Goal: Task Accomplishment & Management: Manage account settings

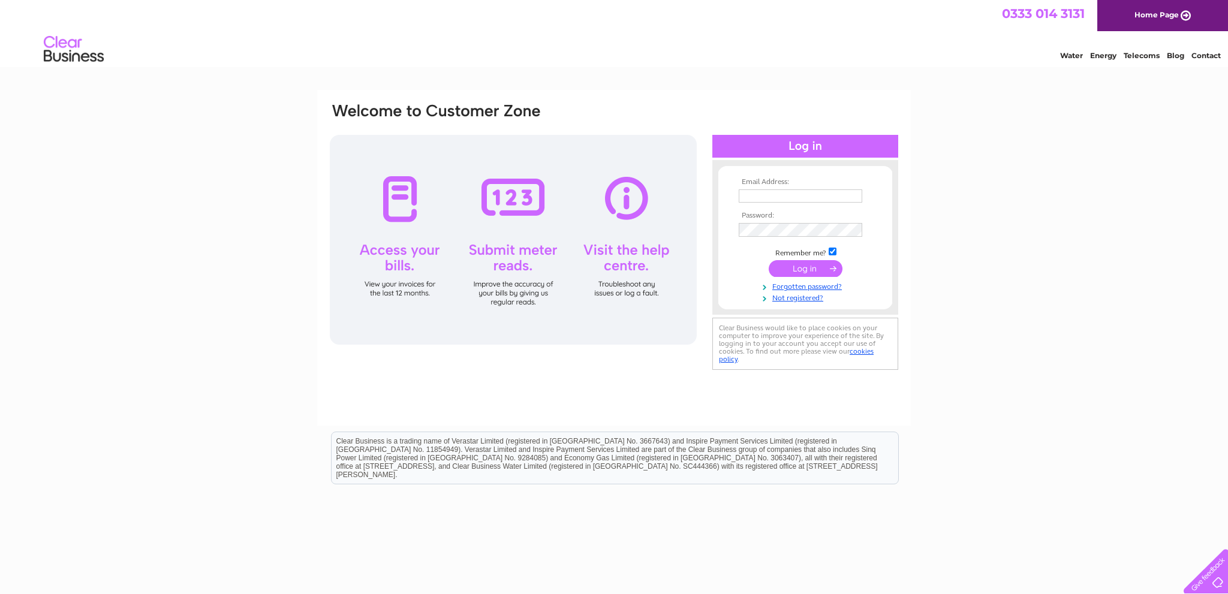
click at [795, 201] on input "text" at bounding box center [801, 195] width 124 height 13
click at [795, 201] on input "text" at bounding box center [801, 196] width 125 height 14
type input "inf"
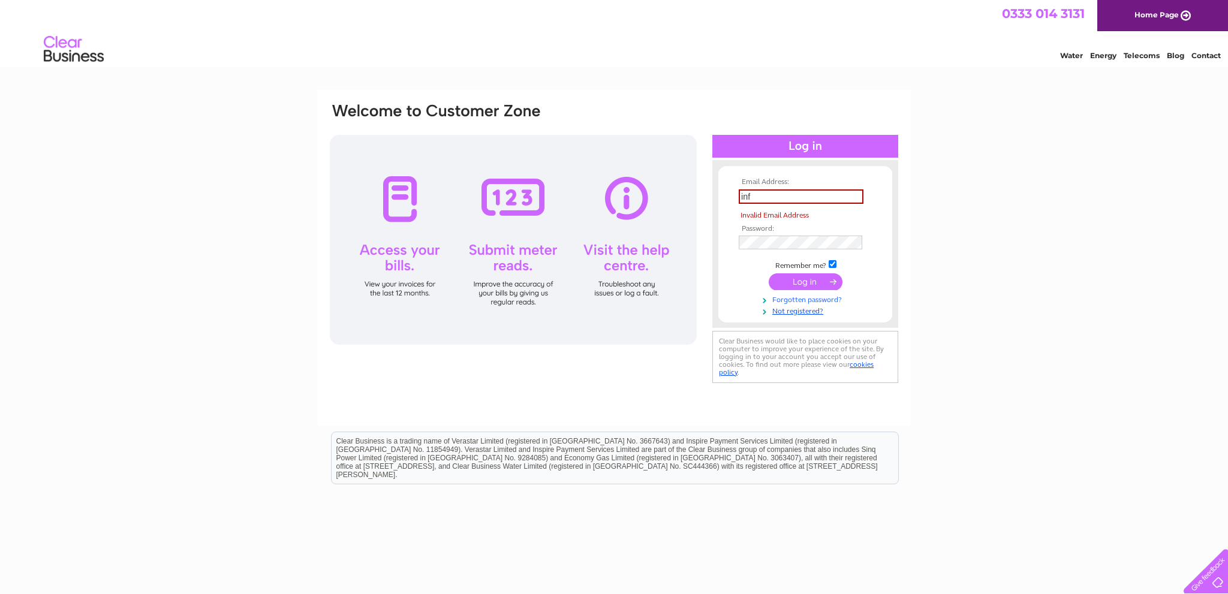
click at [793, 287] on tbody "Email Address: inf Invalid Email Address Password: Remember me?" at bounding box center [805, 247] width 139 height 138
click at [813, 297] on link "Forgotten password?" at bounding box center [807, 298] width 136 height 11
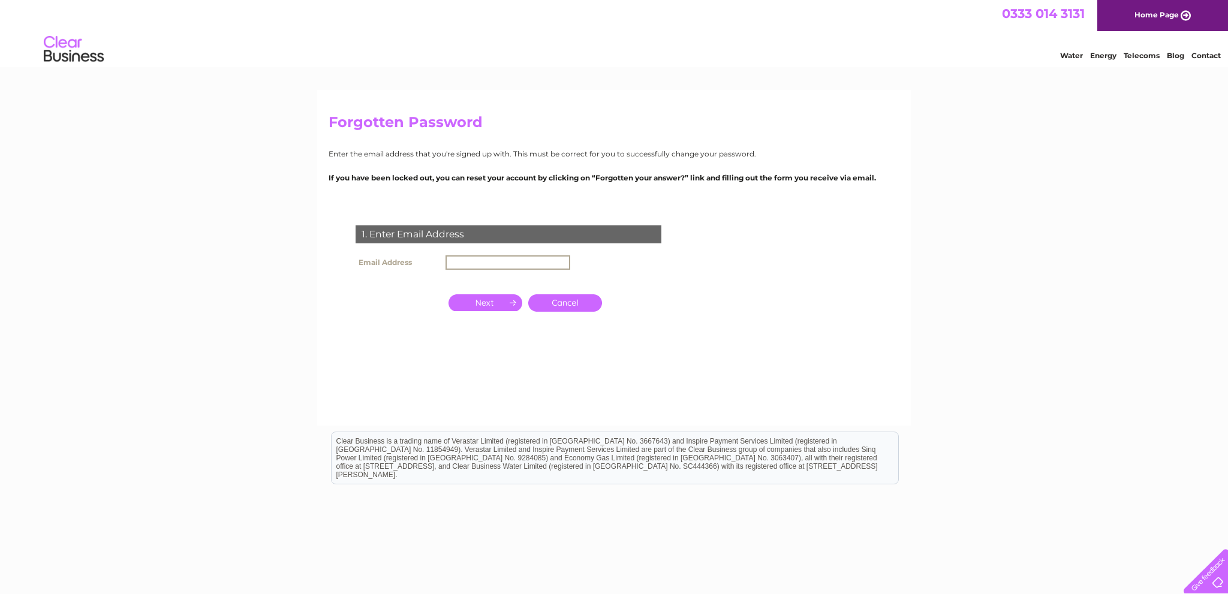
click at [481, 258] on input "text" at bounding box center [508, 262] width 125 height 14
type input "info@ciora.co.uk"
click at [408, 302] on th at bounding box center [398, 302] width 90 height 29
click at [471, 297] on input "button" at bounding box center [486, 301] width 74 height 17
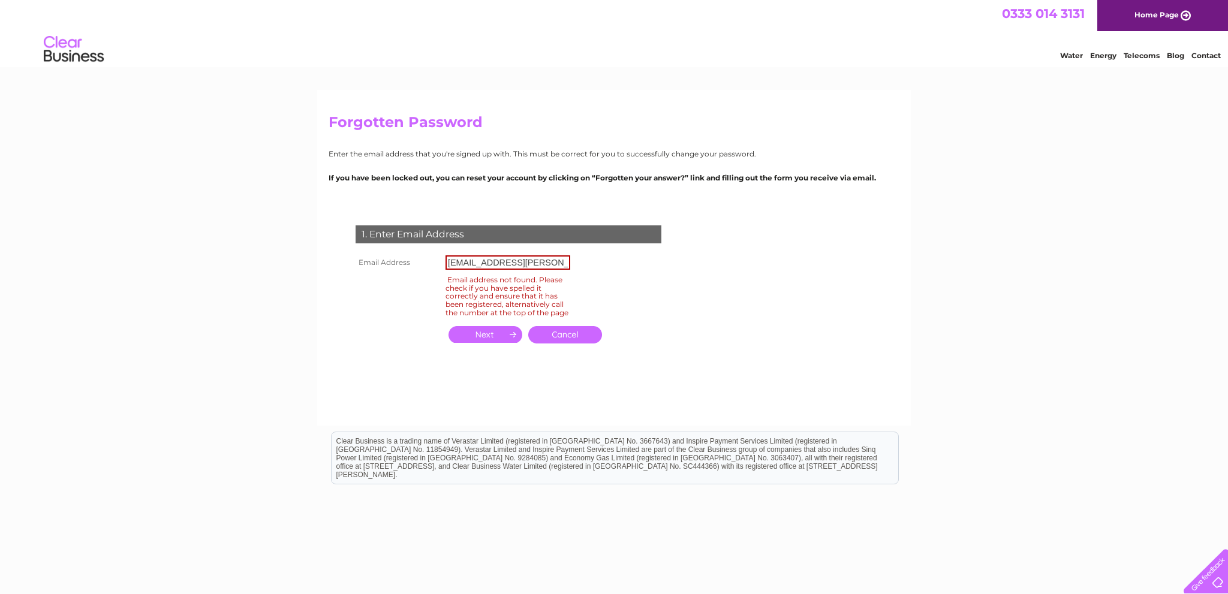
click at [562, 340] on link "Cancel" at bounding box center [565, 334] width 74 height 17
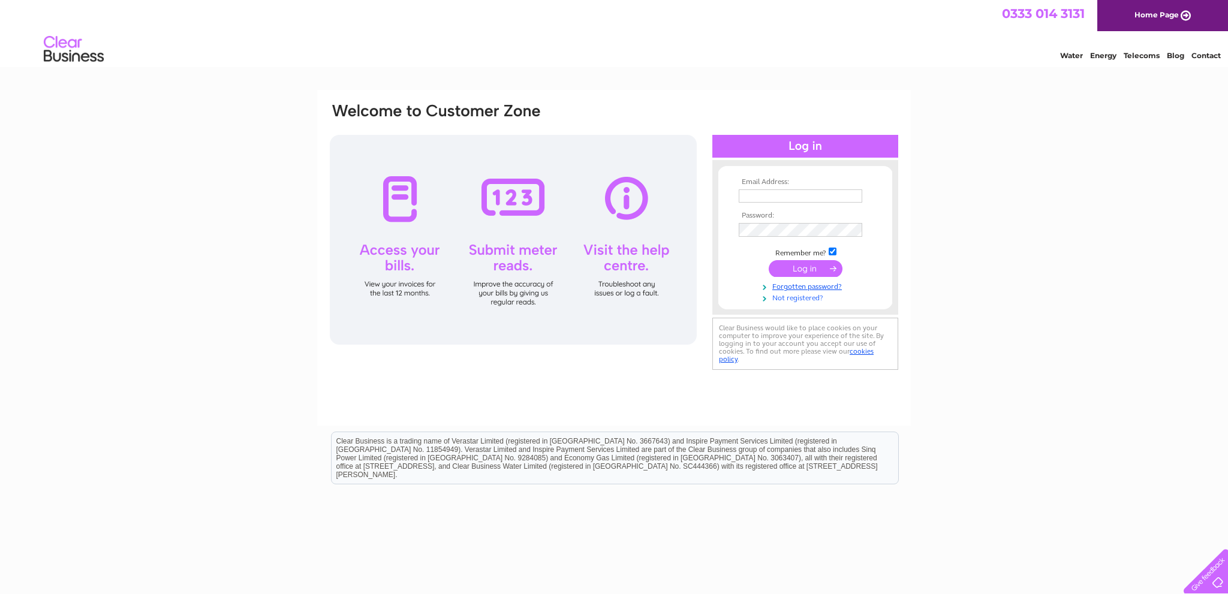
click at [797, 299] on link "Not registered?" at bounding box center [807, 296] width 136 height 11
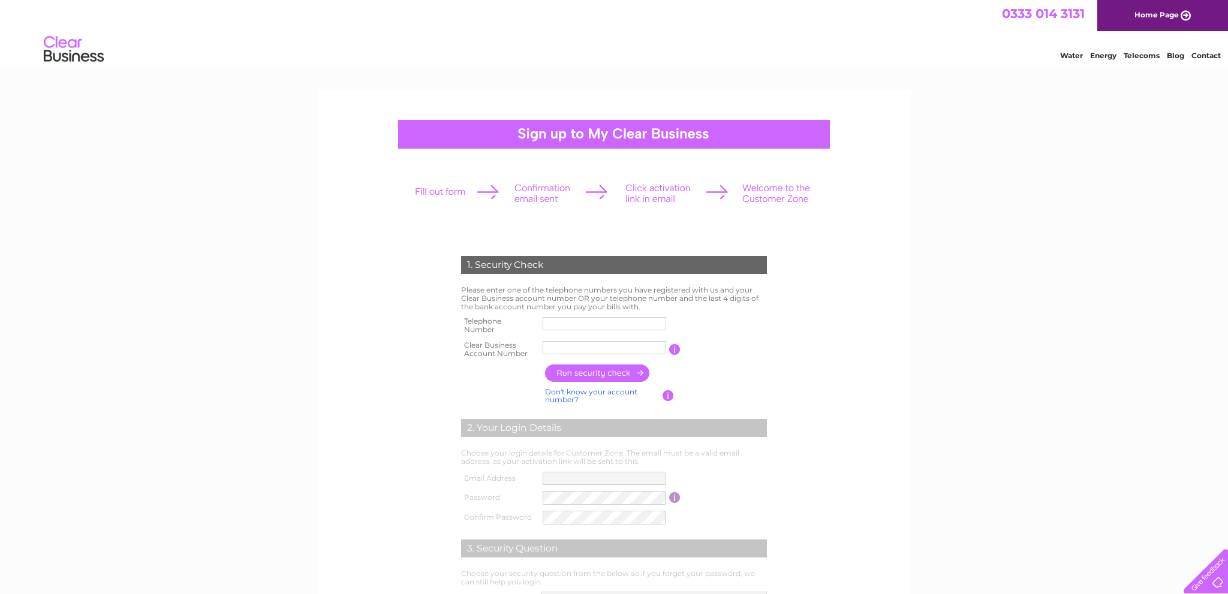
click at [598, 324] on input "text" at bounding box center [605, 323] width 124 height 13
type input "07739329474"
click at [603, 346] on input "text" at bounding box center [605, 347] width 124 height 13
type input "1147245"
click at [591, 367] on input "button" at bounding box center [598, 373] width 106 height 17
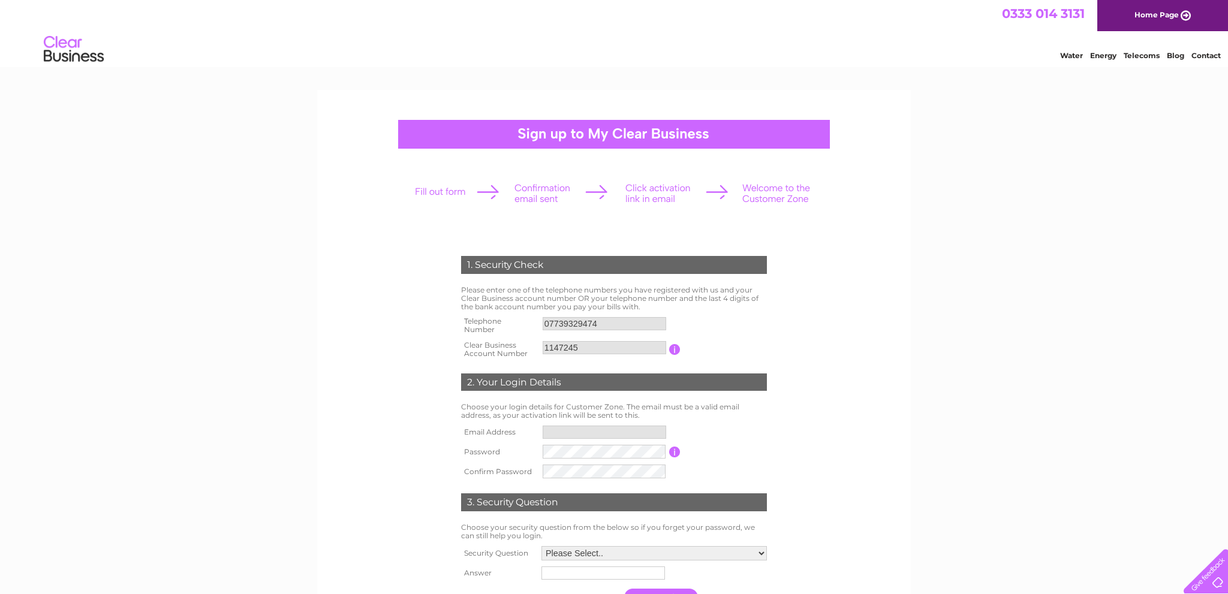
type input "in**@CI*********"
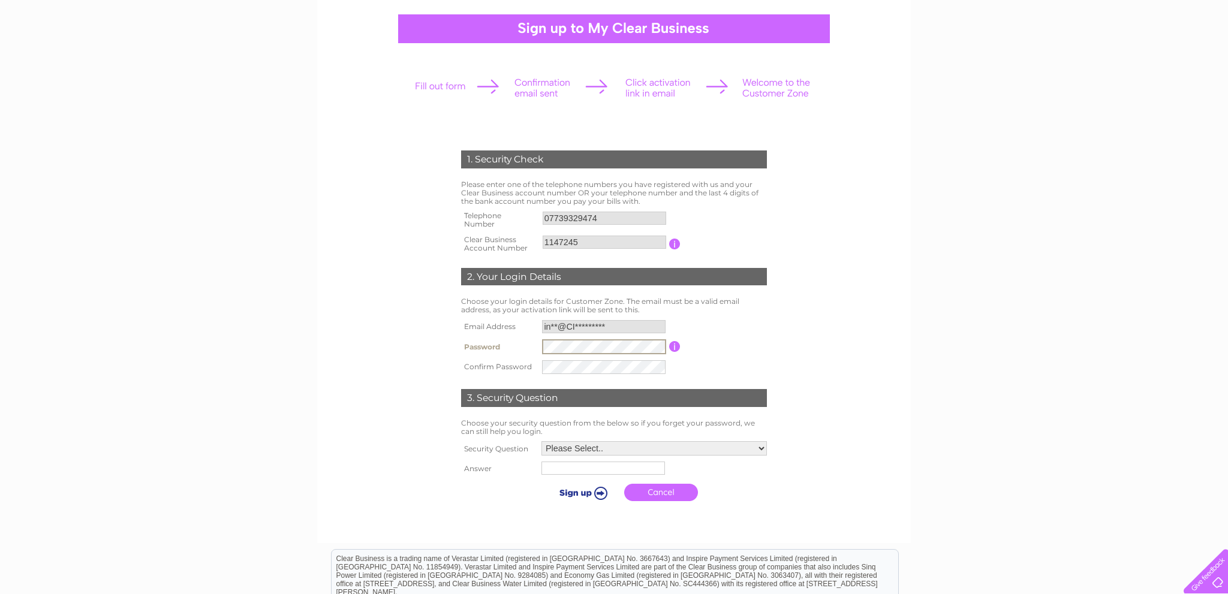
scroll to position [148, 0]
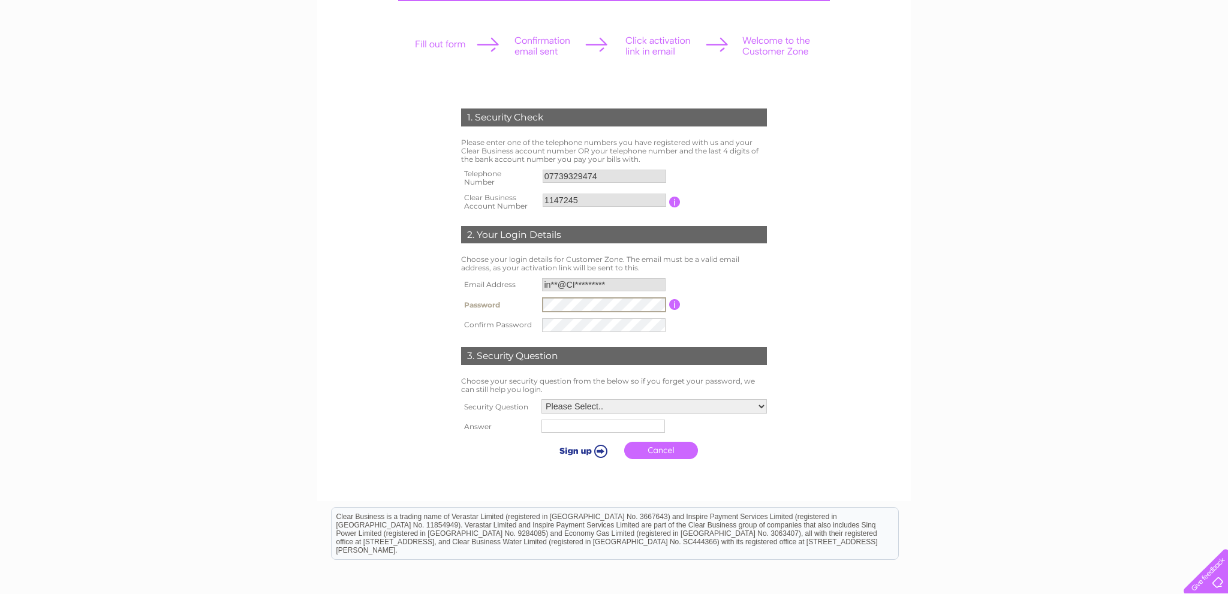
click at [541, 399] on select "Please Select.. In what town or city was your first job? In what town or city d…" at bounding box center [653, 406] width 225 height 14
select select "1"
click option "In what town or city was your first job?" at bounding box center [0, 0] width 0 height 0
click at [589, 433] on input "text" at bounding box center [602, 426] width 124 height 13
type input "Trzebinia"
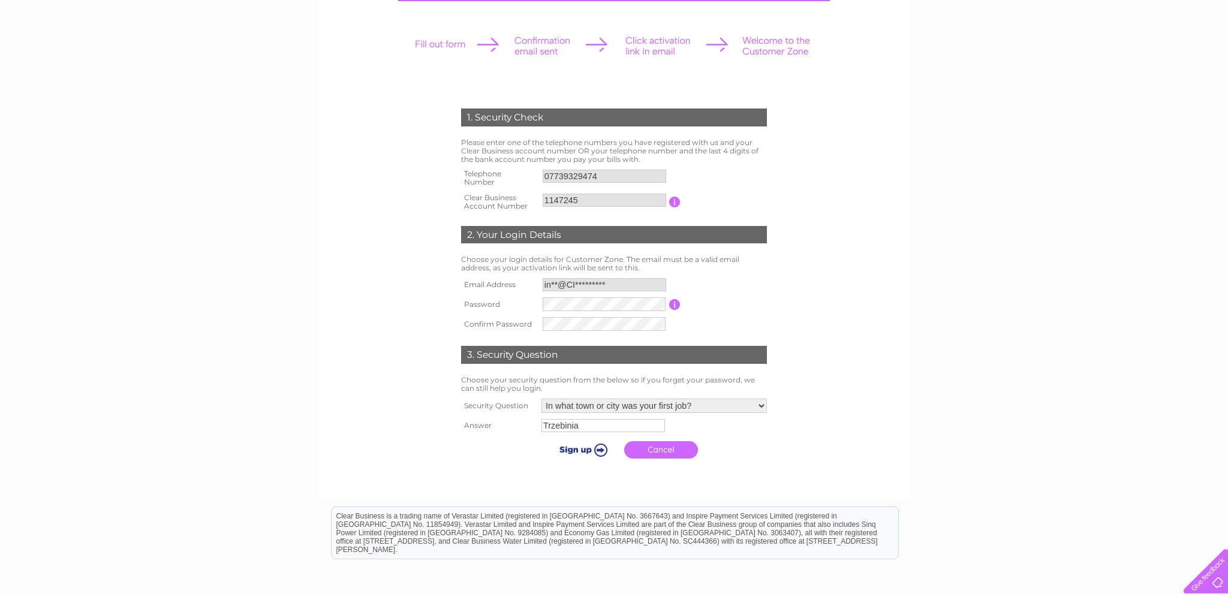
click at [582, 450] on input "submit" at bounding box center [581, 449] width 74 height 17
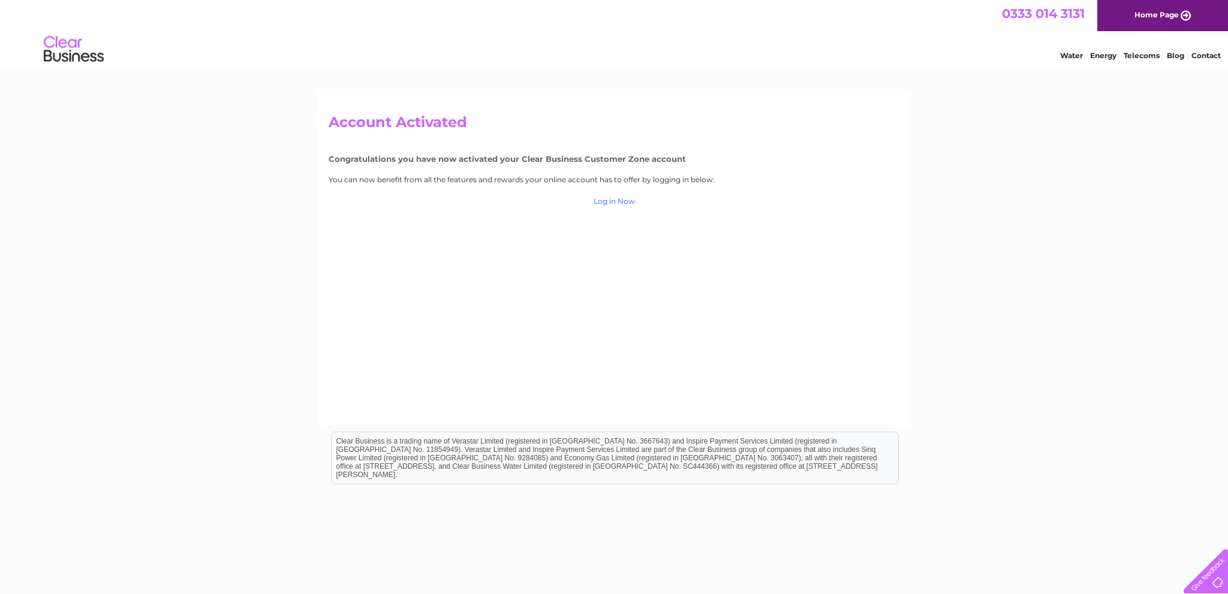
click at [612, 197] on link "Log in Now" at bounding box center [614, 201] width 41 height 9
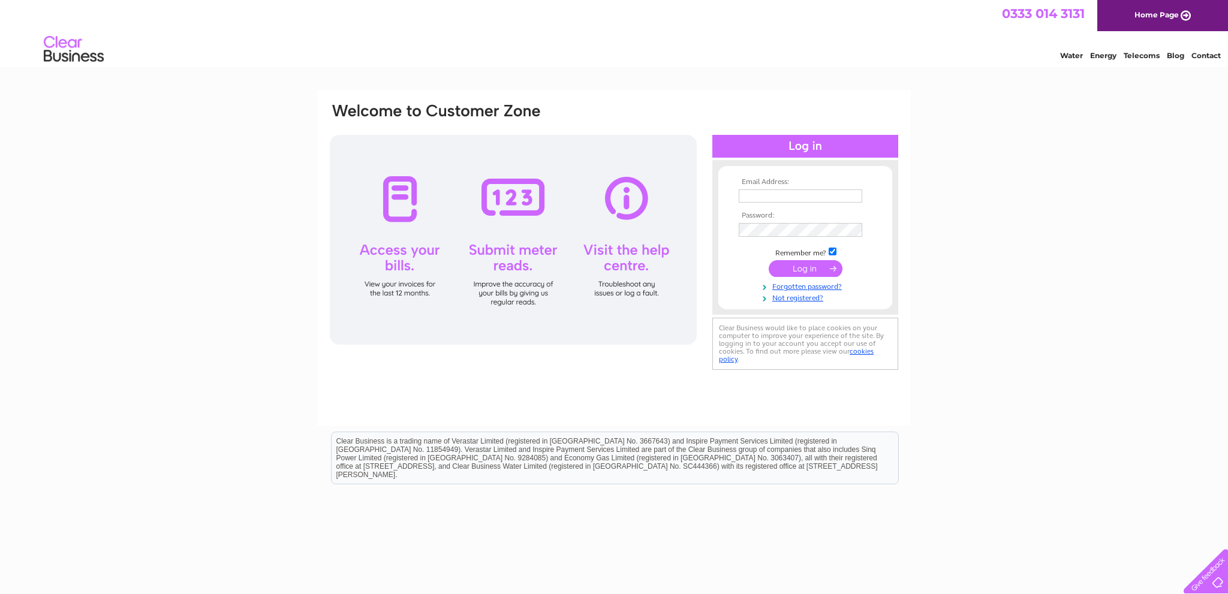
click at [814, 188] on td at bounding box center [805, 195] width 139 height 19
click at [809, 195] on input "text" at bounding box center [801, 195] width 124 height 13
click at [809, 195] on input "text" at bounding box center [801, 196] width 125 height 14
click at [787, 197] on input "text" at bounding box center [801, 196] width 125 height 14
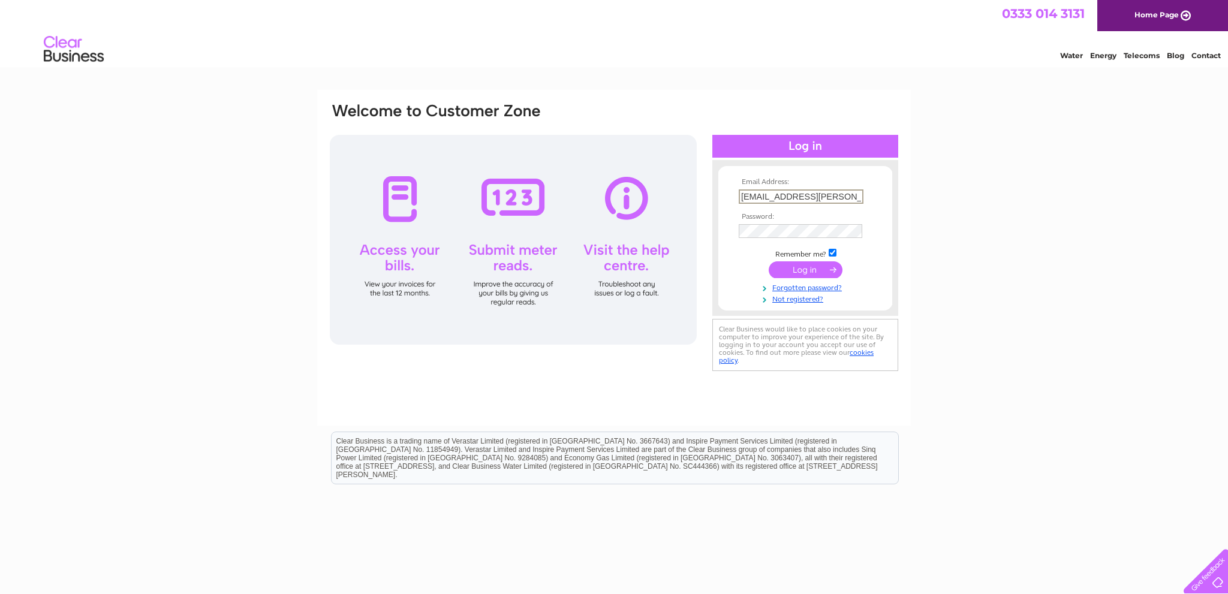
type input "info@ciora.co.uk"
click at [795, 269] on input "submit" at bounding box center [806, 269] width 74 height 17
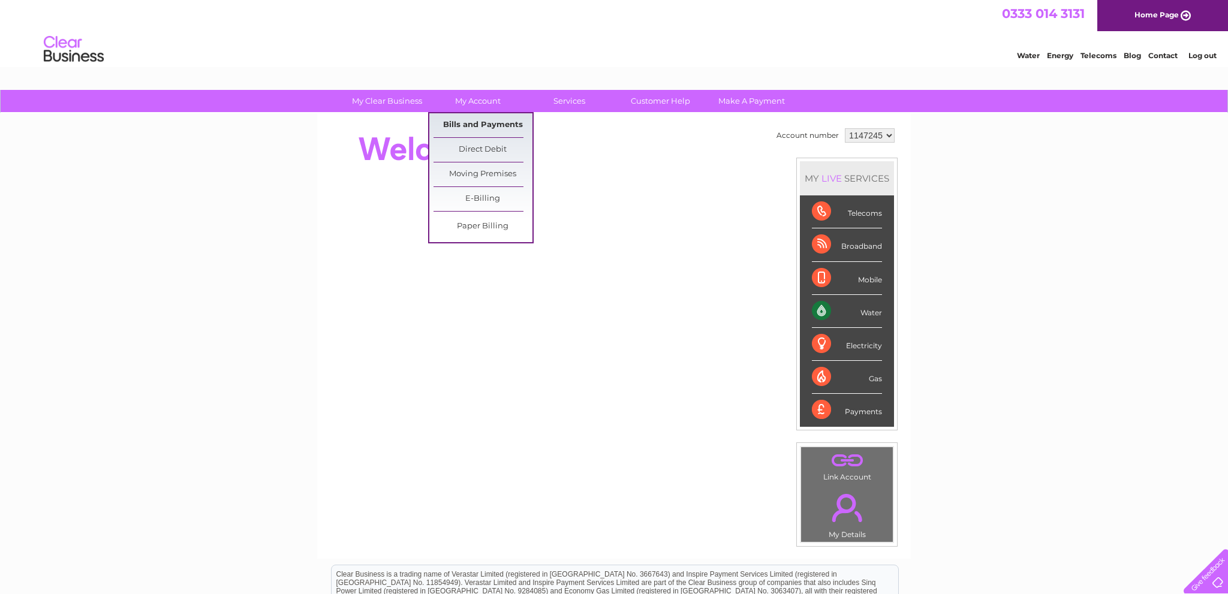
click at [496, 121] on link "Bills and Payments" at bounding box center [483, 125] width 99 height 24
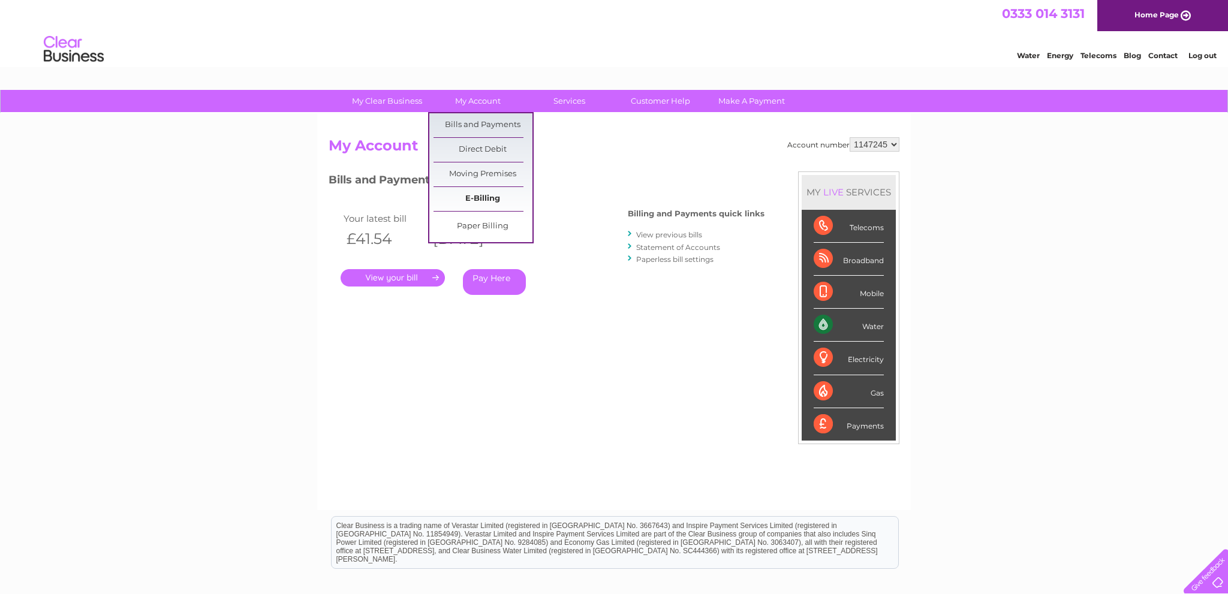
click at [490, 200] on link "E-Billing" at bounding box center [483, 199] width 99 height 24
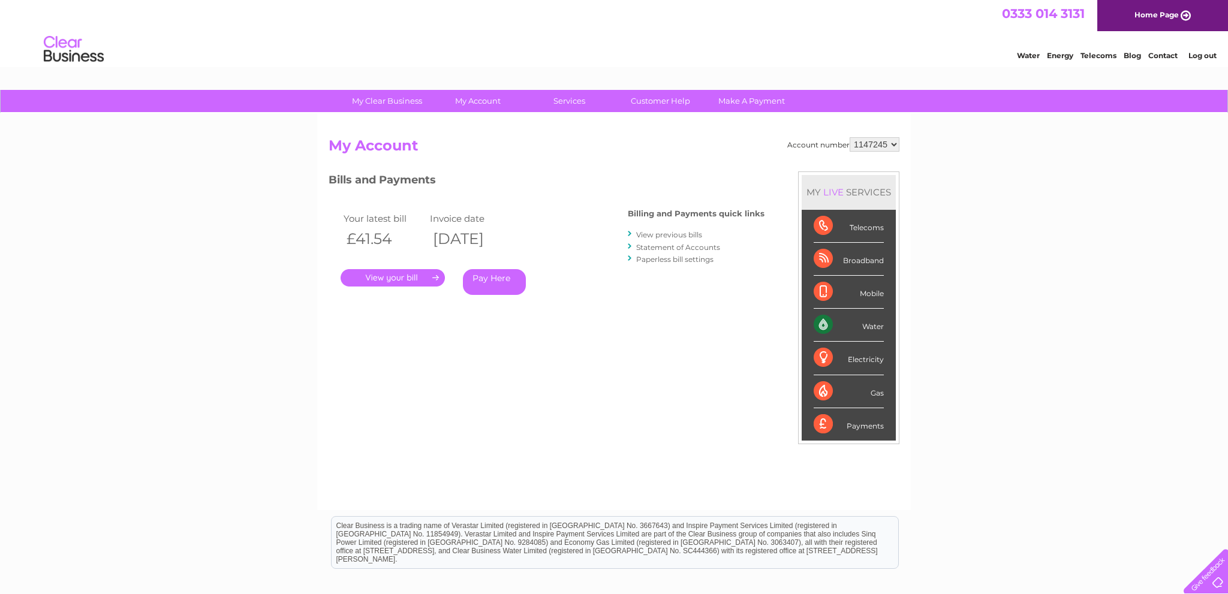
click at [680, 236] on link "View previous bills" at bounding box center [669, 234] width 66 height 9
click at [651, 234] on link "View previous bills" at bounding box center [669, 234] width 66 height 9
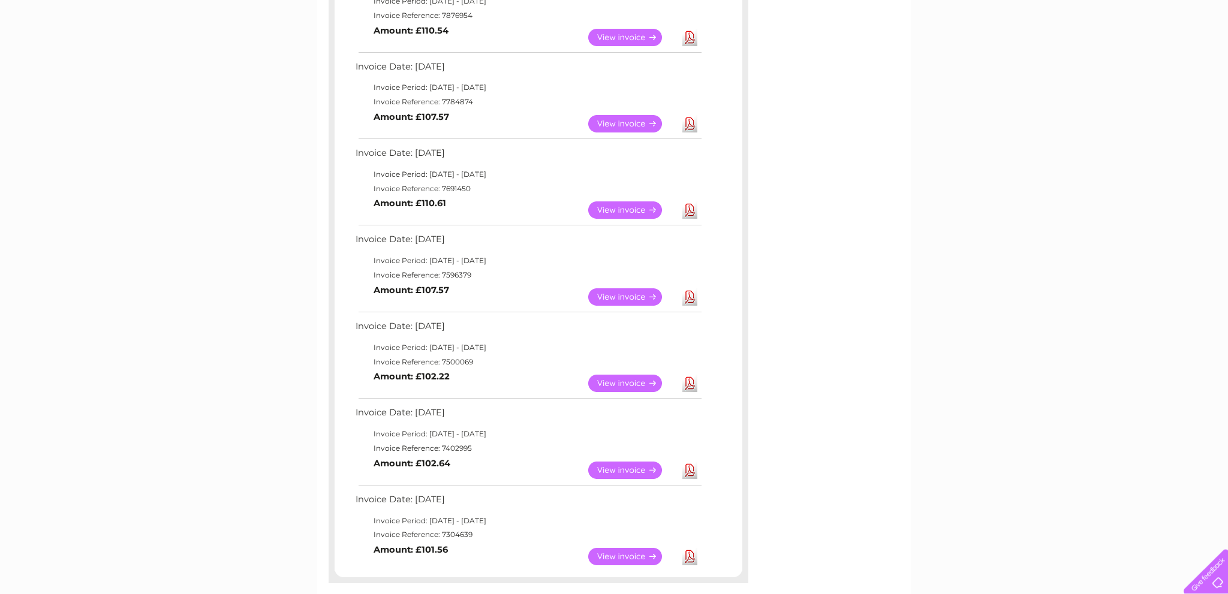
scroll to position [380, 0]
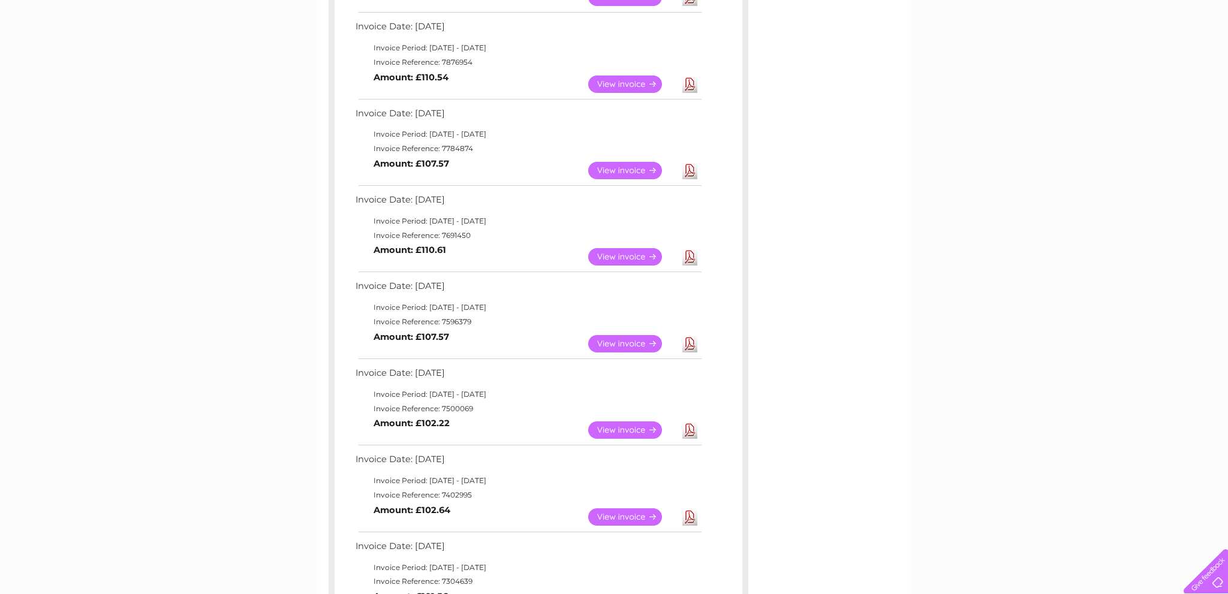
click at [608, 259] on link "View" at bounding box center [632, 256] width 88 height 17
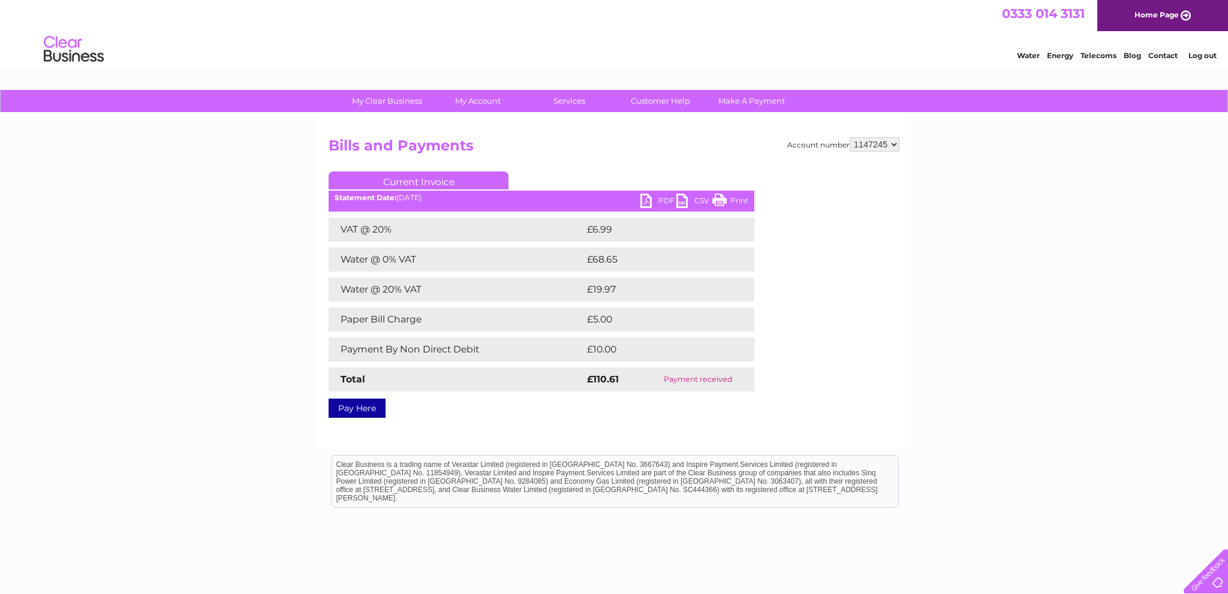
click at [738, 200] on link "Print" at bounding box center [730, 202] width 36 height 17
click at [726, 203] on link "Print" at bounding box center [730, 202] width 36 height 17
click at [210, 300] on div "My Clear Business Login Details My Details My Preferences Link Account My Accou…" at bounding box center [614, 372] width 1228 height 564
